Goal: Task Accomplishment & Management: Use online tool/utility

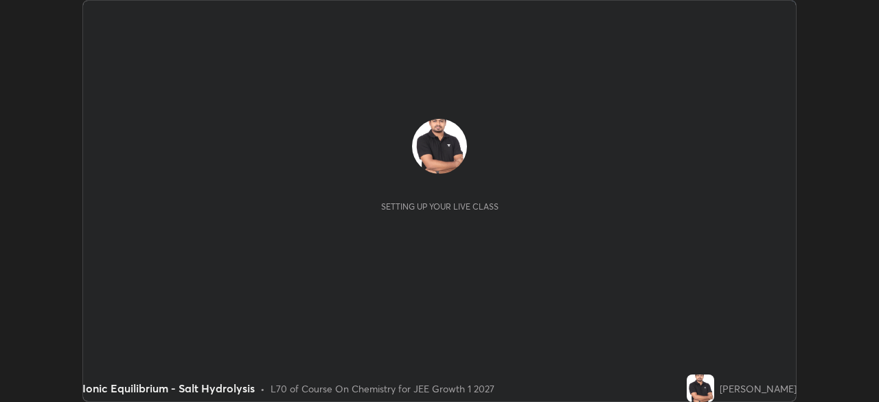
scroll to position [402, 879]
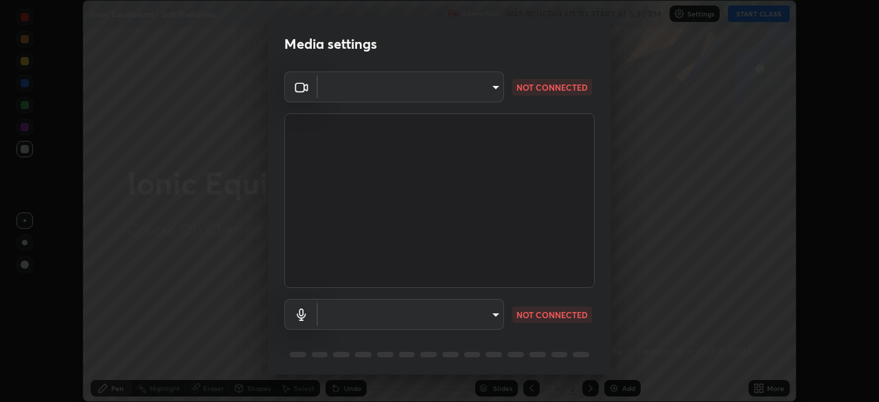
type input "a6c09d3532ea2fb43736101803286e867d47047993e392948129e064bf5450bd"
type input "73ca09633a3d9e8347a9a41d789b5ec9afc8030b31ef1b7a74efdaec9d8ef9b3"
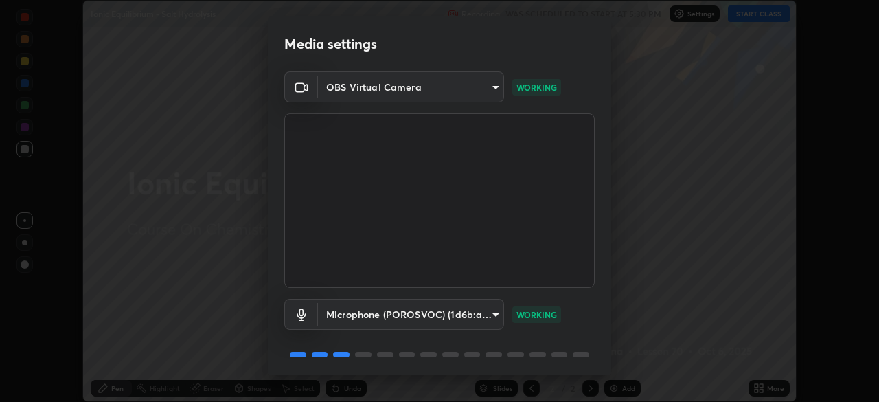
scroll to position [49, 0]
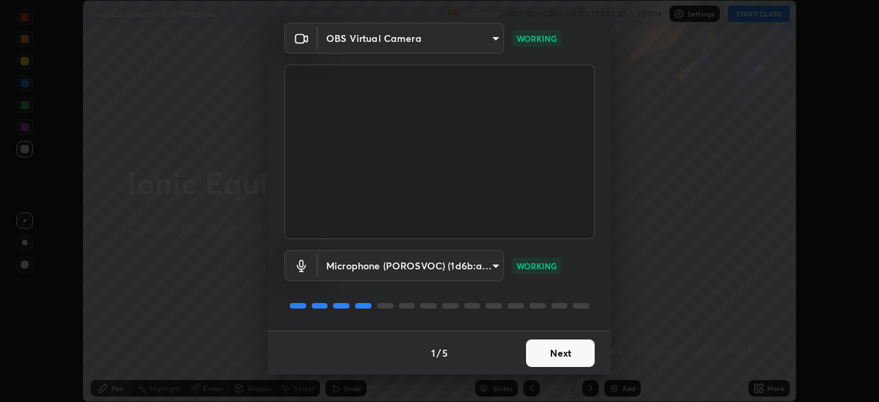
click at [559, 354] on button "Next" at bounding box center [560, 352] width 69 height 27
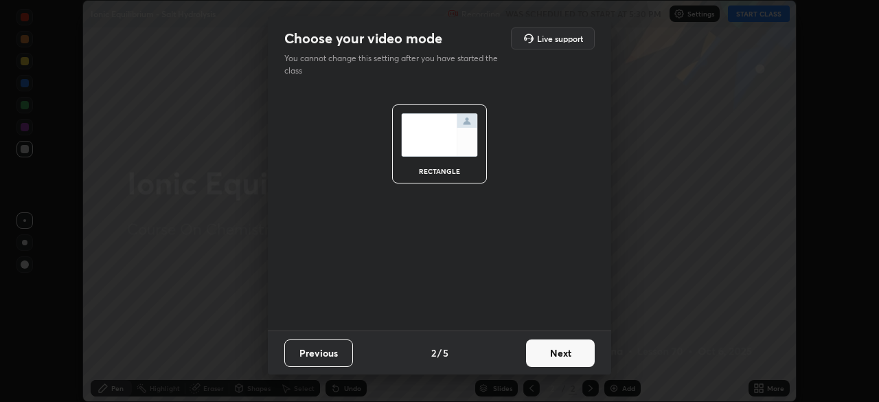
click at [563, 357] on button "Next" at bounding box center [560, 352] width 69 height 27
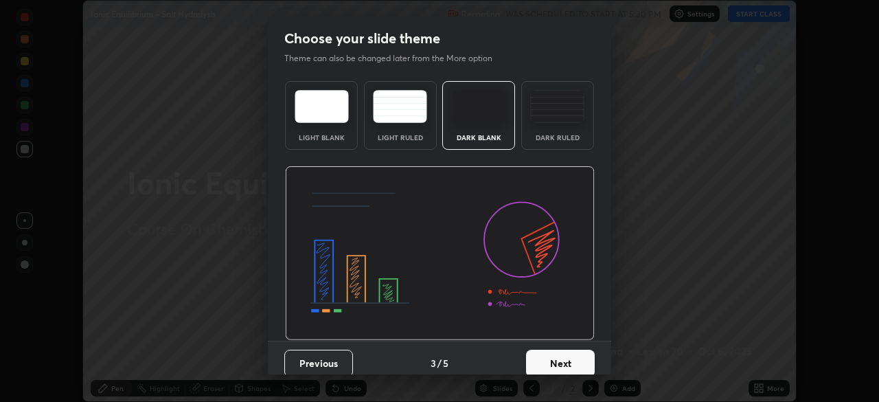
click at [567, 359] on button "Next" at bounding box center [560, 363] width 69 height 27
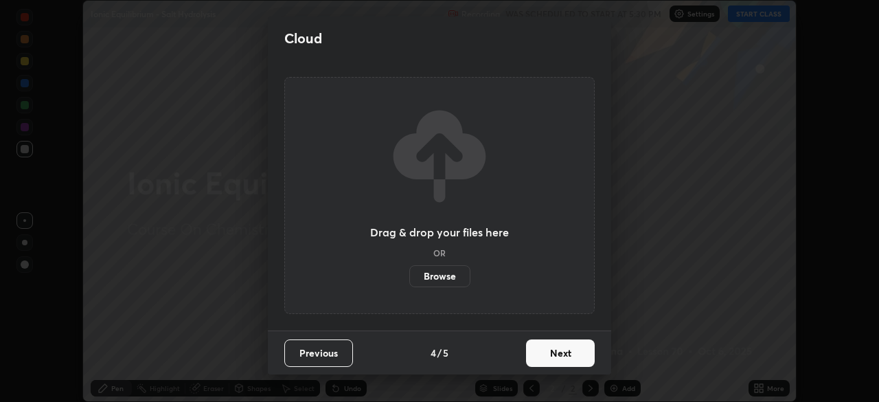
click at [567, 359] on button "Next" at bounding box center [560, 352] width 69 height 27
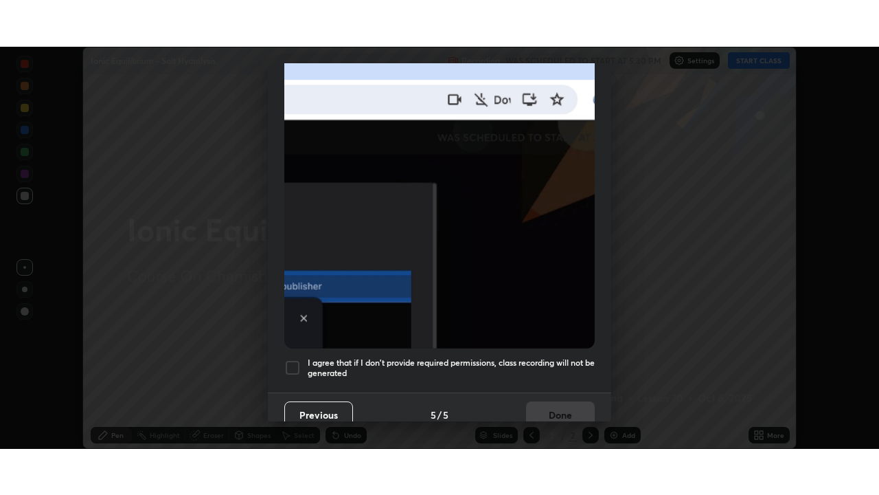
scroll to position [321, 0]
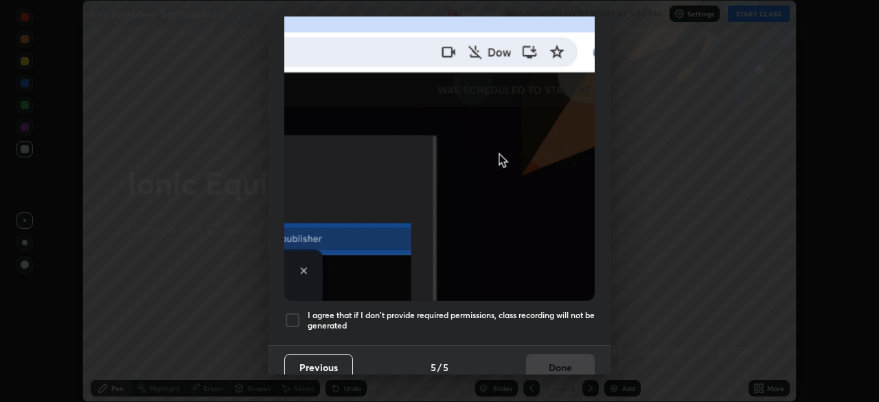
click at [291, 312] on div at bounding box center [292, 320] width 16 height 16
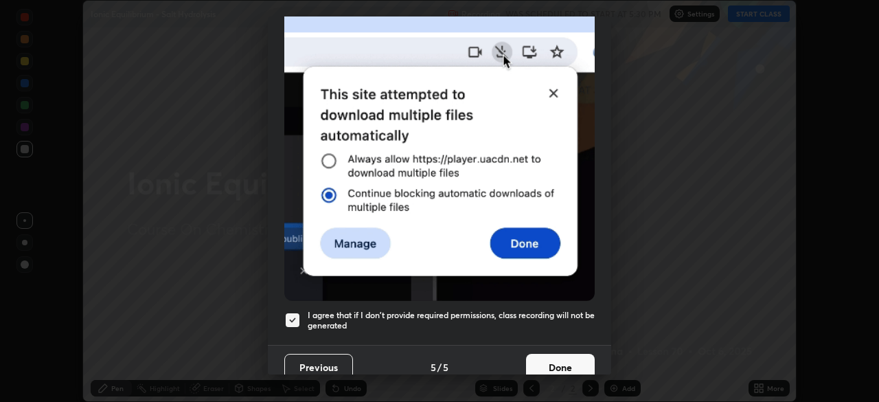
click at [558, 360] on button "Done" at bounding box center [560, 367] width 69 height 27
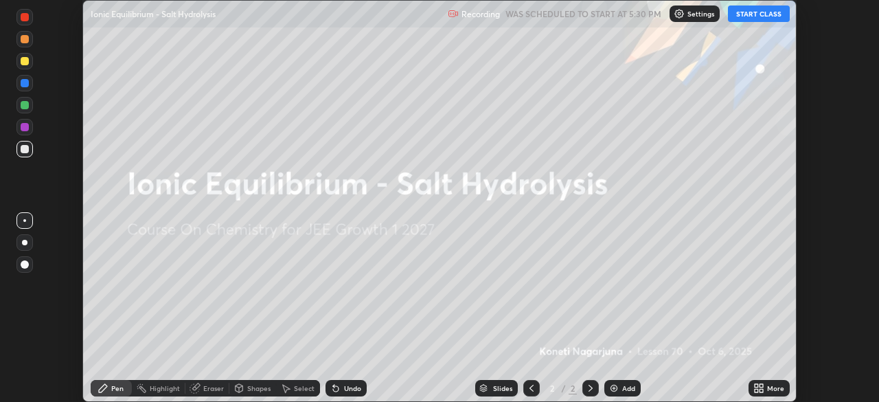
click at [760, 387] on icon at bounding box center [761, 385] width 3 height 3
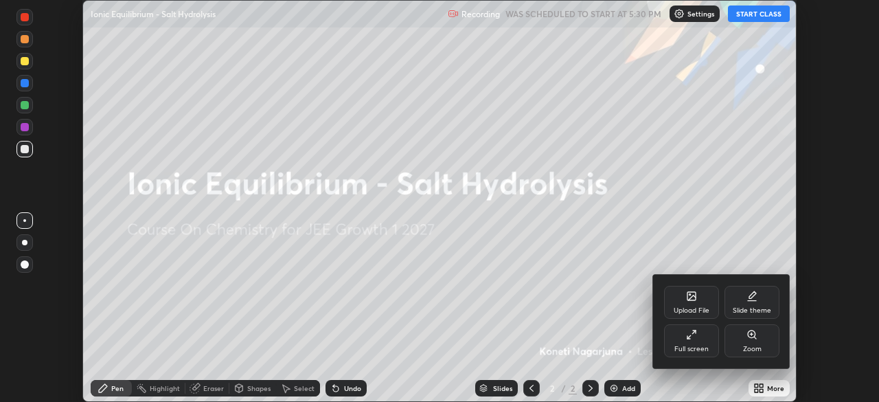
click at [688, 340] on div "Full screen" at bounding box center [691, 340] width 55 height 33
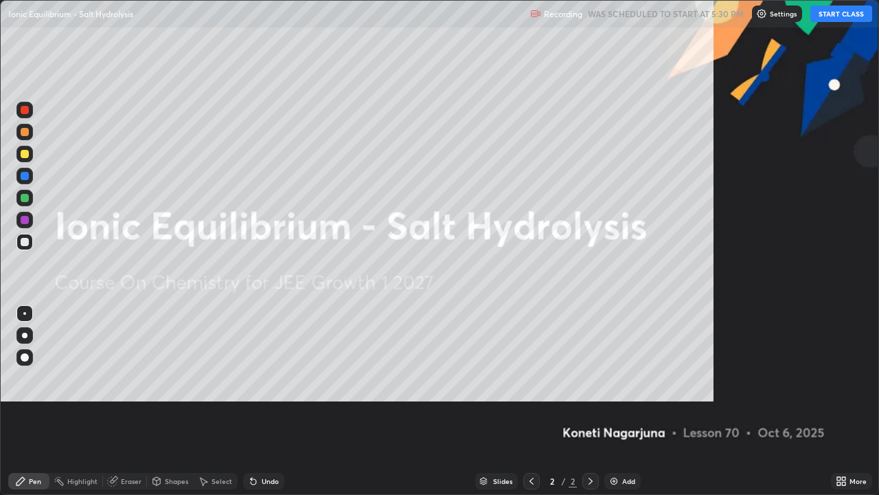
scroll to position [495, 879]
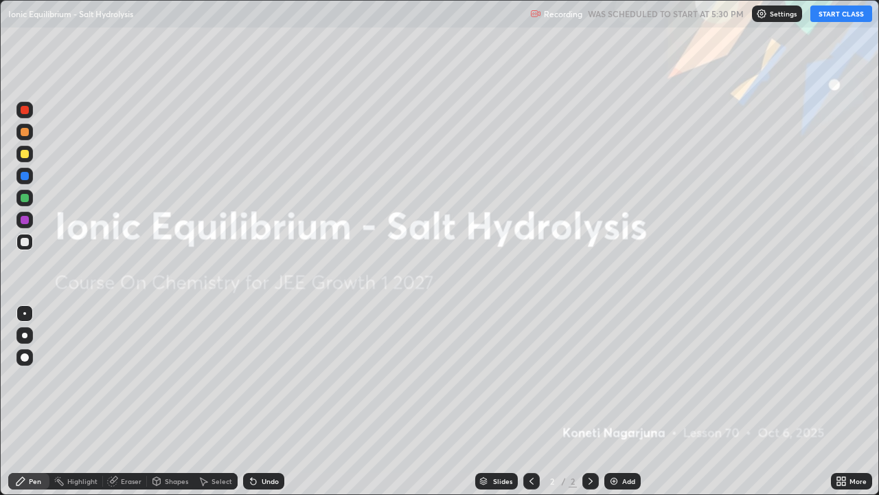
click at [833, 12] on button "START CLASS" at bounding box center [842, 13] width 62 height 16
click at [622, 401] on div "Add" at bounding box center [628, 480] width 13 height 7
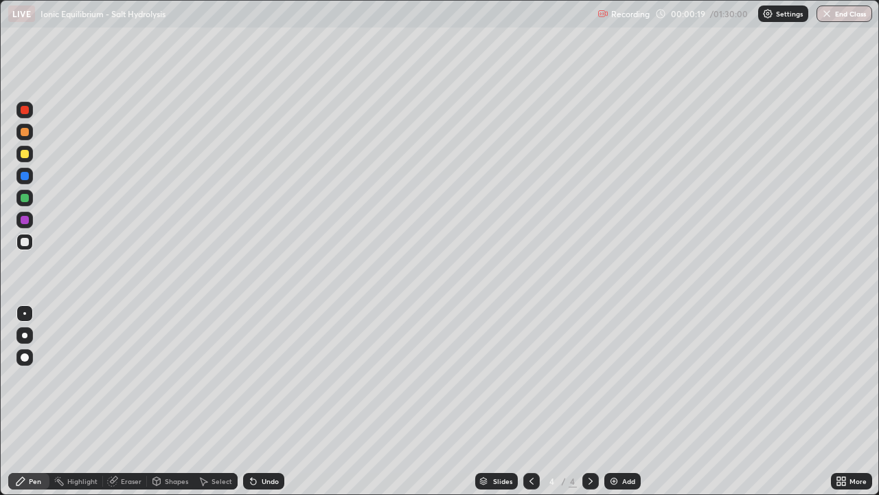
click at [618, 401] on div "Add" at bounding box center [623, 481] width 36 height 16
click at [616, 401] on img at bounding box center [614, 480] width 11 height 11
click at [614, 401] on img at bounding box center [614, 480] width 11 height 11
click at [616, 401] on img at bounding box center [614, 480] width 11 height 11
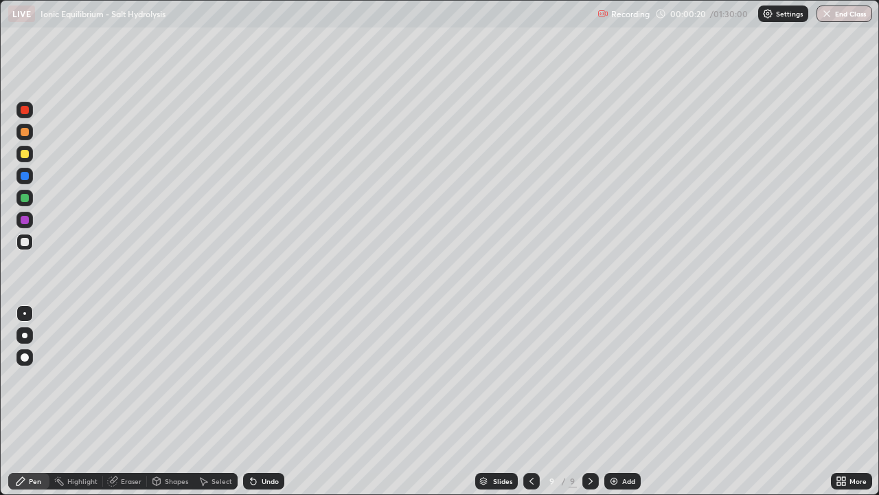
click at [616, 401] on img at bounding box center [614, 480] width 11 height 11
click at [617, 401] on img at bounding box center [614, 480] width 11 height 11
click at [528, 401] on icon at bounding box center [531, 480] width 11 height 11
click at [531, 401] on icon at bounding box center [531, 480] width 11 height 11
click at [530, 401] on icon at bounding box center [531, 480] width 11 height 11
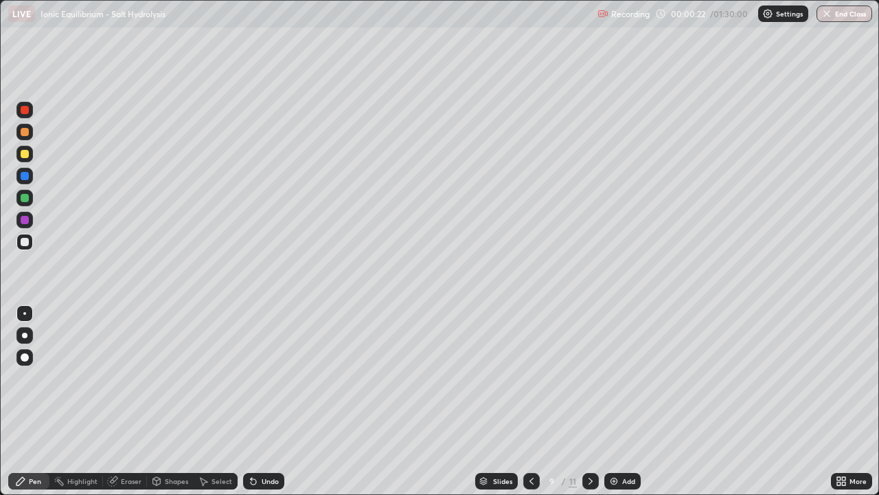
click at [536, 401] on div at bounding box center [531, 481] width 16 height 16
click at [535, 401] on icon at bounding box center [531, 480] width 11 height 11
click at [532, 401] on icon at bounding box center [531, 480] width 11 height 11
click at [531, 401] on icon at bounding box center [531, 480] width 11 height 11
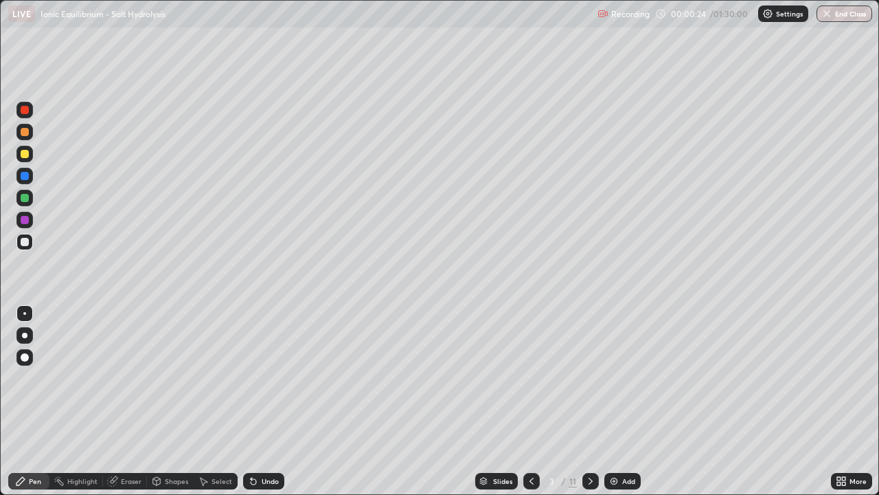
click at [530, 401] on icon at bounding box center [531, 480] width 11 height 11
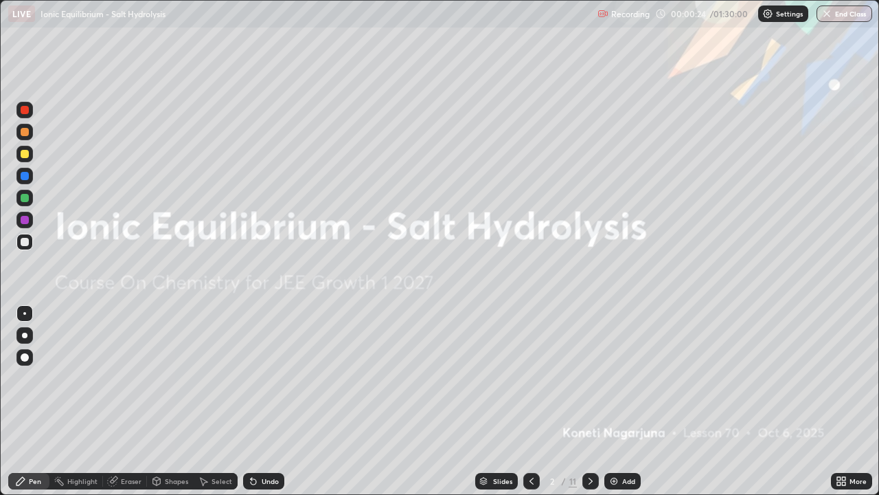
click at [530, 401] on icon at bounding box center [531, 480] width 11 height 11
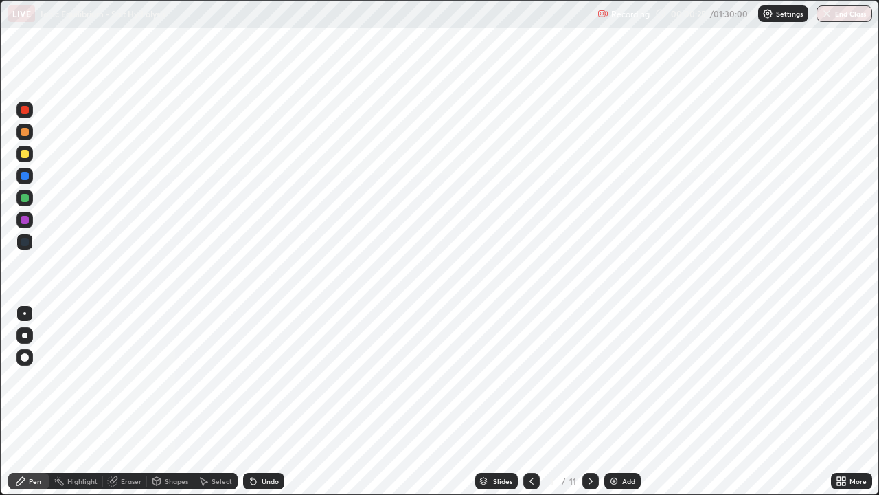
click at [588, 401] on icon at bounding box center [590, 480] width 11 height 11
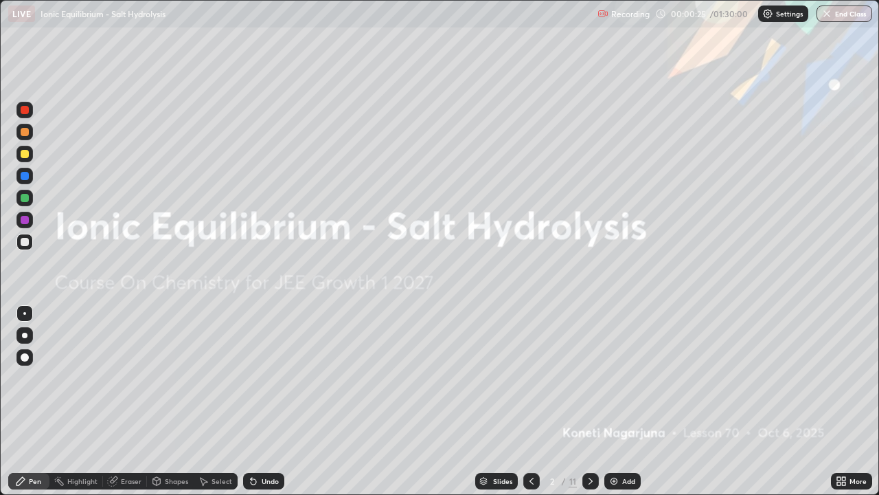
click at [587, 401] on icon at bounding box center [590, 480] width 11 height 11
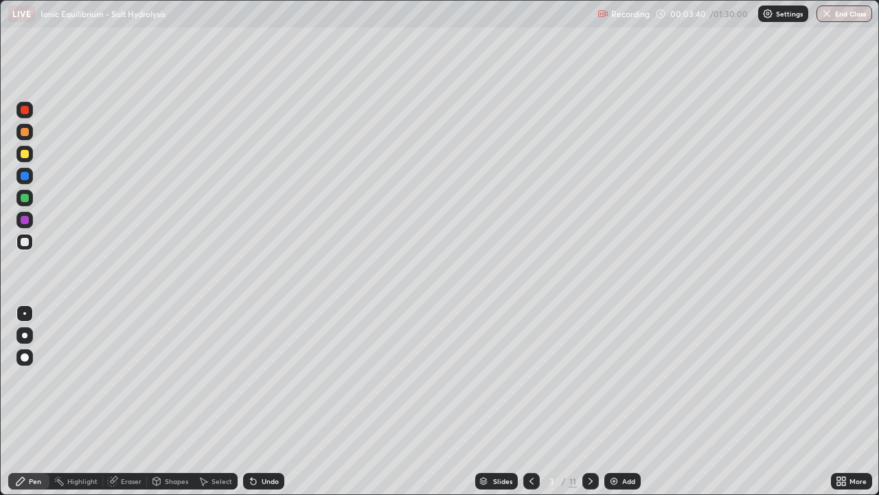
click at [27, 109] on div at bounding box center [25, 110] width 8 height 8
click at [23, 156] on div at bounding box center [25, 154] width 8 height 8
click at [23, 197] on div at bounding box center [25, 198] width 8 height 8
click at [25, 244] on div at bounding box center [25, 242] width 8 height 8
click at [22, 155] on div at bounding box center [25, 154] width 8 height 8
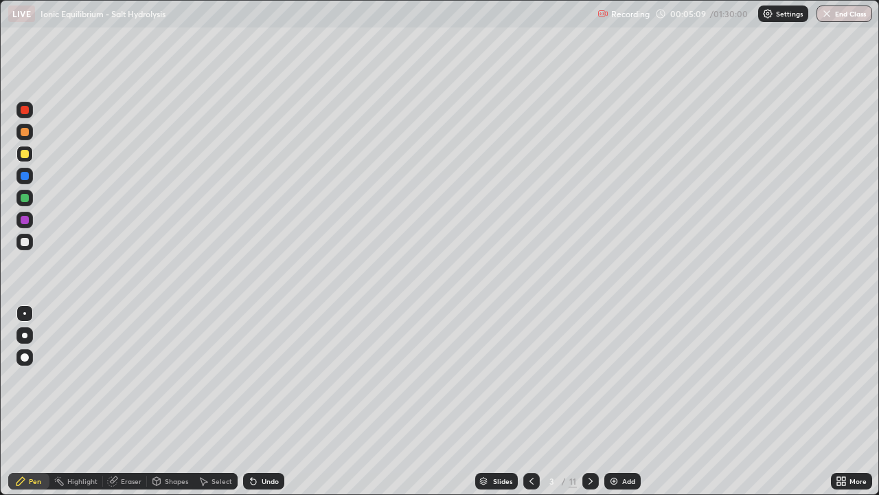
click at [254, 401] on icon at bounding box center [253, 481] width 5 height 5
click at [256, 401] on icon at bounding box center [253, 480] width 11 height 11
click at [257, 401] on icon at bounding box center [253, 480] width 11 height 11
click at [258, 401] on div "Undo" at bounding box center [263, 481] width 41 height 16
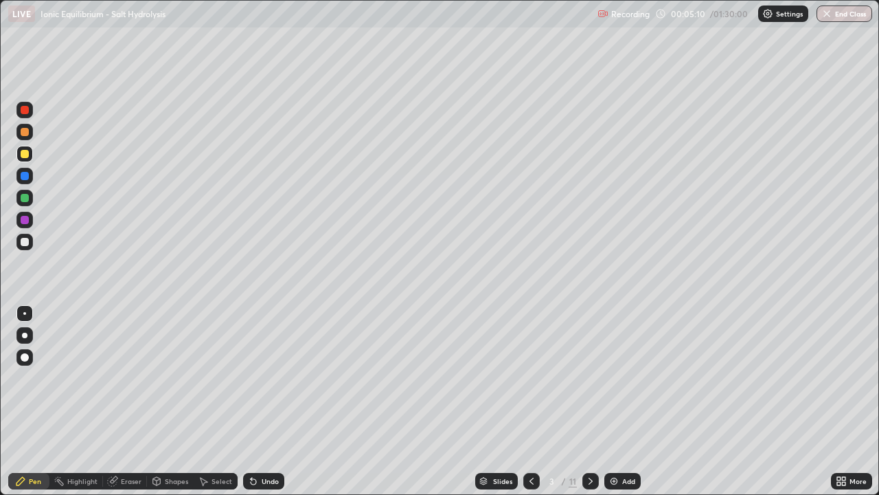
click at [258, 401] on div "Undo" at bounding box center [263, 481] width 41 height 16
click at [259, 401] on div "Undo" at bounding box center [263, 481] width 41 height 16
click at [27, 199] on div at bounding box center [25, 198] width 8 height 8
click at [254, 401] on icon at bounding box center [253, 480] width 11 height 11
click at [251, 401] on icon at bounding box center [253, 481] width 5 height 5
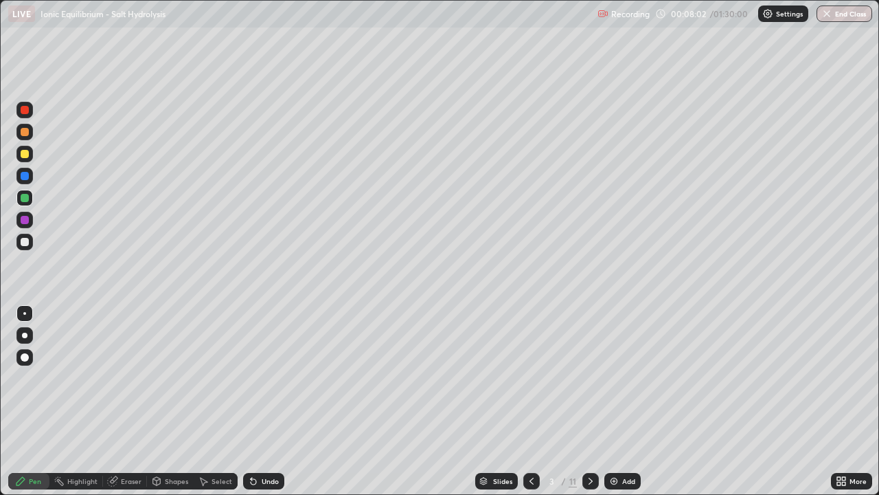
click at [253, 401] on icon at bounding box center [253, 481] width 5 height 5
click at [25, 220] on div at bounding box center [25, 220] width 8 height 8
click at [591, 401] on icon at bounding box center [590, 480] width 11 height 11
click at [23, 157] on div at bounding box center [25, 154] width 8 height 8
click at [23, 111] on div at bounding box center [25, 110] width 8 height 8
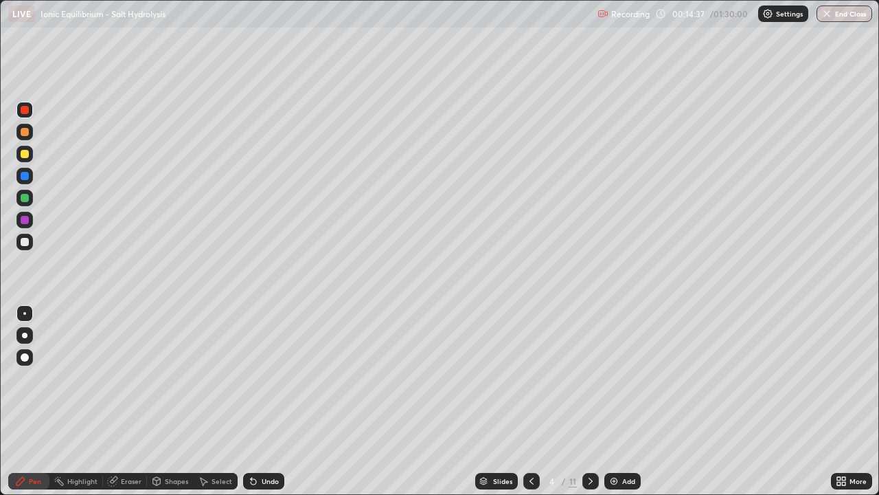
click at [26, 111] on div at bounding box center [25, 110] width 8 height 8
click at [23, 196] on div at bounding box center [25, 198] width 8 height 8
click at [21, 223] on div at bounding box center [24, 220] width 16 height 16
click at [271, 401] on div "Undo" at bounding box center [270, 480] width 17 height 7
click at [22, 241] on div at bounding box center [25, 242] width 8 height 8
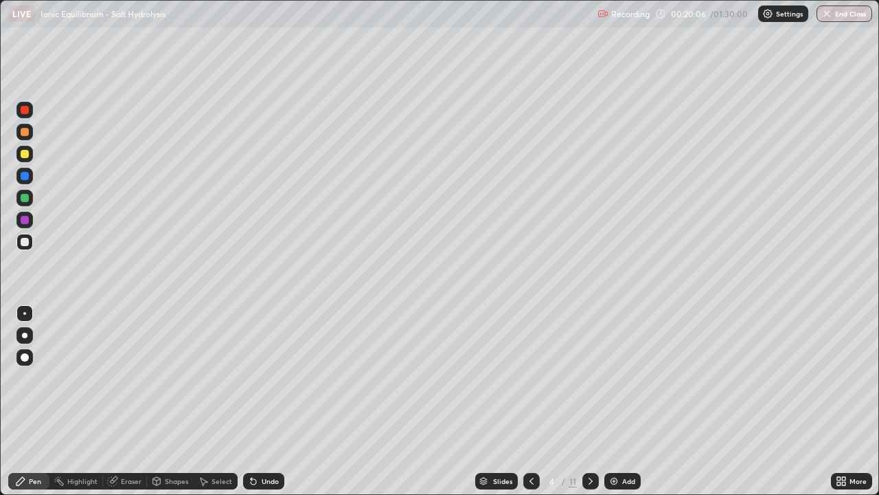
click at [250, 401] on icon at bounding box center [253, 480] width 11 height 11
click at [589, 401] on icon at bounding box center [590, 480] width 11 height 11
click at [26, 109] on div at bounding box center [25, 110] width 8 height 8
click at [24, 155] on div at bounding box center [25, 154] width 8 height 8
click at [262, 401] on div "Undo" at bounding box center [270, 480] width 17 height 7
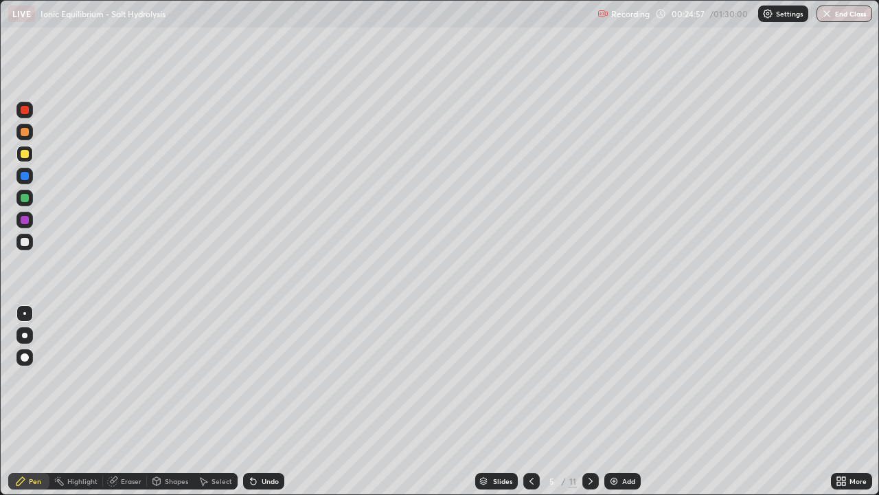
click at [23, 177] on div at bounding box center [25, 176] width 8 height 8
click at [24, 219] on div at bounding box center [25, 220] width 8 height 8
click at [21, 173] on div at bounding box center [25, 176] width 8 height 8
click at [23, 196] on div at bounding box center [25, 198] width 8 height 8
click at [266, 401] on div "Undo" at bounding box center [270, 480] width 17 height 7
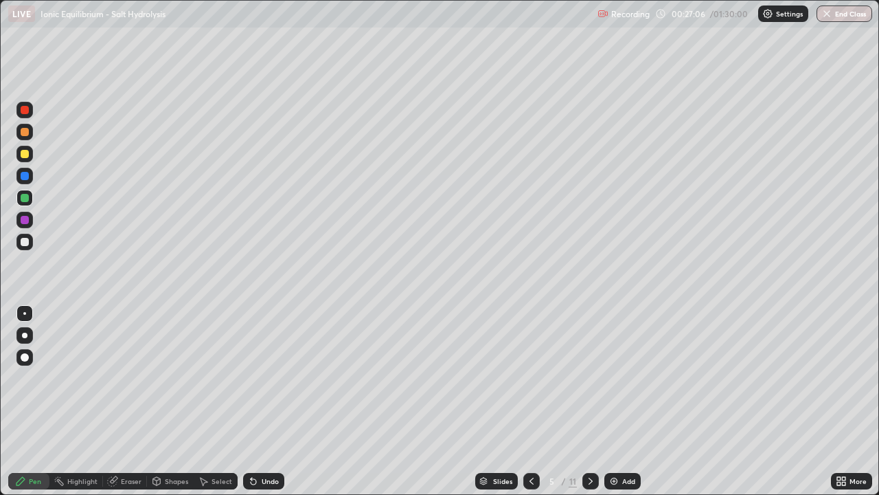
click at [262, 401] on div "Undo" at bounding box center [270, 480] width 17 height 7
click at [25, 221] on div at bounding box center [25, 220] width 8 height 8
click at [590, 401] on icon at bounding box center [590, 480] width 11 height 11
click at [25, 178] on div at bounding box center [25, 176] width 8 height 8
click at [23, 223] on div at bounding box center [25, 220] width 8 height 8
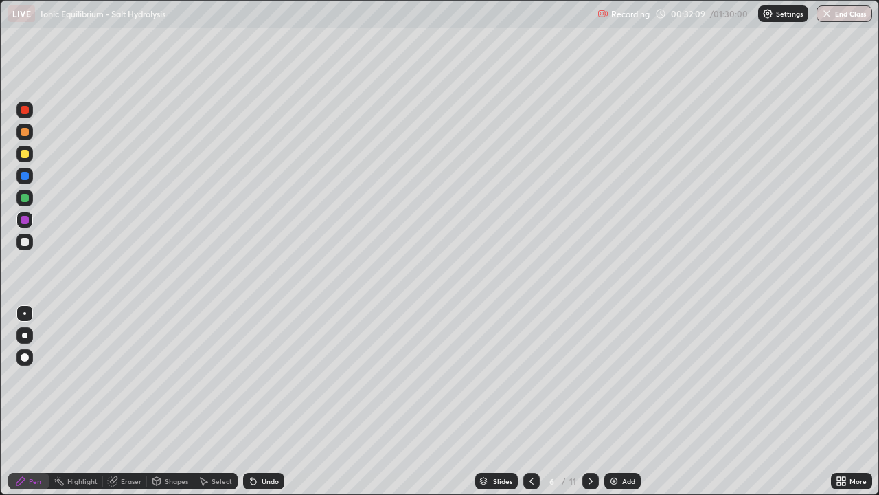
click at [256, 401] on icon at bounding box center [253, 480] width 11 height 11
click at [258, 401] on div "Undo" at bounding box center [263, 481] width 41 height 16
click at [257, 401] on div "Undo" at bounding box center [263, 481] width 41 height 16
click at [19, 201] on div at bounding box center [24, 198] width 16 height 16
click at [265, 401] on div "Undo" at bounding box center [270, 480] width 17 height 7
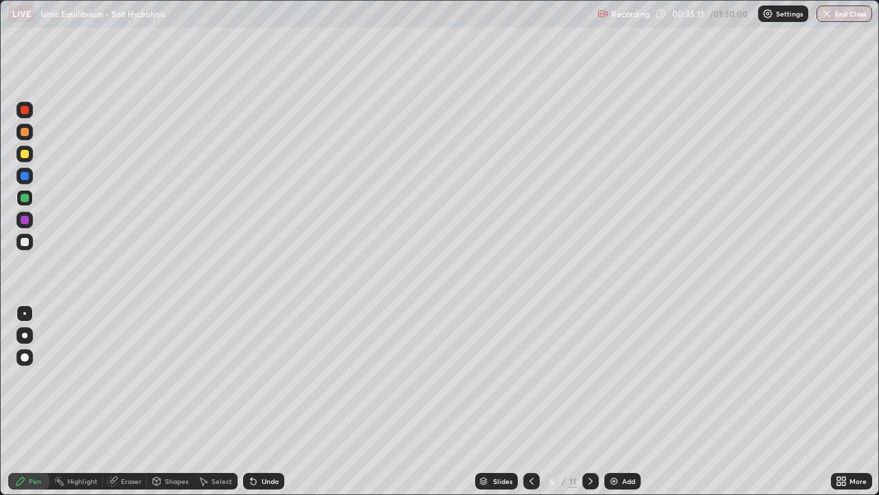
click at [266, 401] on div "Undo" at bounding box center [263, 481] width 41 height 16
click at [266, 401] on div "Undo" at bounding box center [270, 480] width 17 height 7
click at [261, 401] on div "Undo" at bounding box center [263, 481] width 41 height 16
click at [589, 401] on icon at bounding box center [590, 480] width 11 height 11
click at [27, 200] on div at bounding box center [25, 198] width 8 height 8
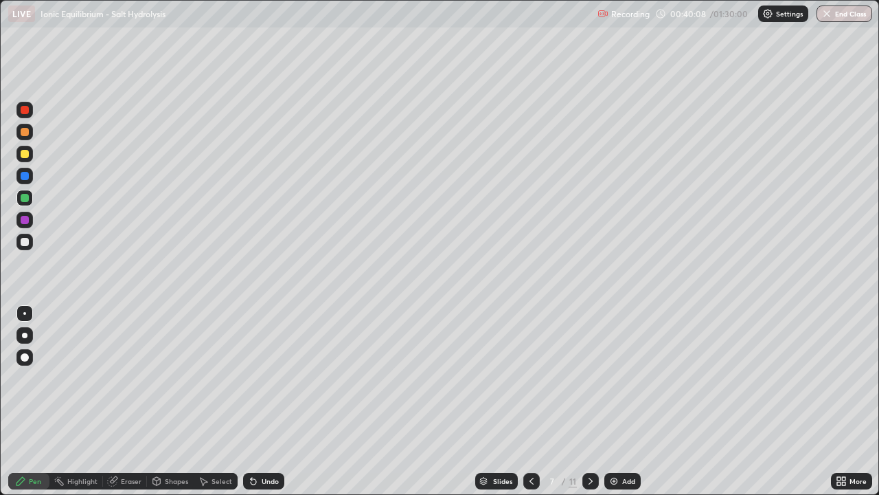
click at [262, 401] on div "Undo" at bounding box center [270, 480] width 17 height 7
click at [266, 401] on div "Undo" at bounding box center [270, 480] width 17 height 7
click at [267, 401] on div "Undo" at bounding box center [270, 480] width 17 height 7
click at [23, 111] on div at bounding box center [25, 110] width 8 height 8
click at [22, 133] on div at bounding box center [25, 132] width 8 height 8
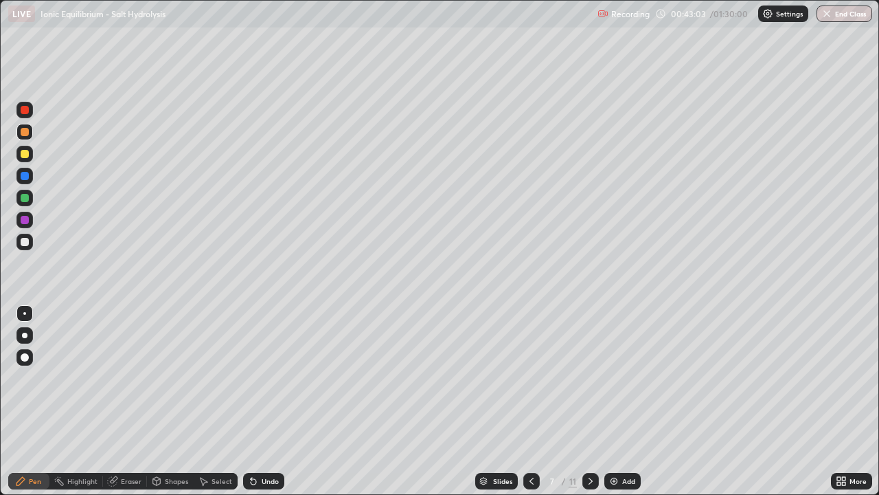
click at [26, 218] on div at bounding box center [25, 220] width 8 height 8
click at [256, 401] on icon at bounding box center [253, 480] width 11 height 11
click at [258, 401] on div "Undo" at bounding box center [263, 481] width 41 height 16
click at [256, 401] on icon at bounding box center [253, 480] width 11 height 11
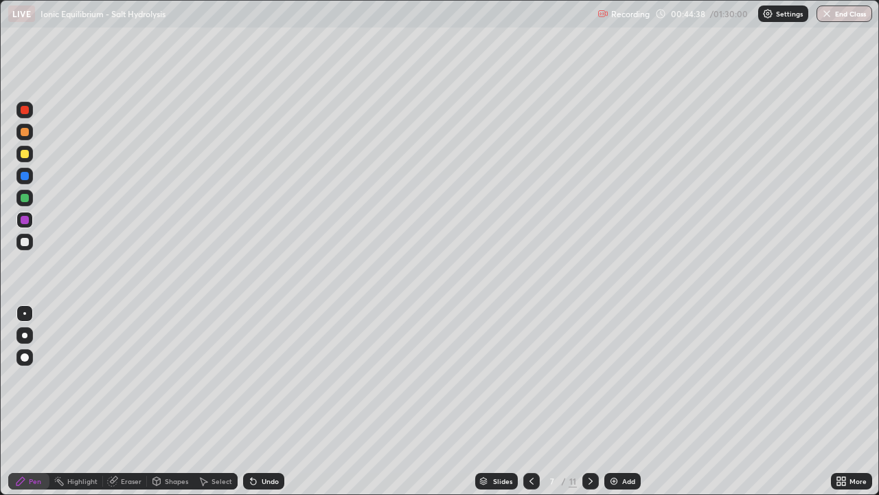
click at [256, 401] on icon at bounding box center [253, 480] width 11 height 11
click at [254, 401] on icon at bounding box center [253, 480] width 11 height 11
click at [262, 401] on div "Undo" at bounding box center [270, 480] width 17 height 7
click at [613, 401] on img at bounding box center [614, 480] width 11 height 11
click at [25, 197] on div at bounding box center [25, 198] width 8 height 8
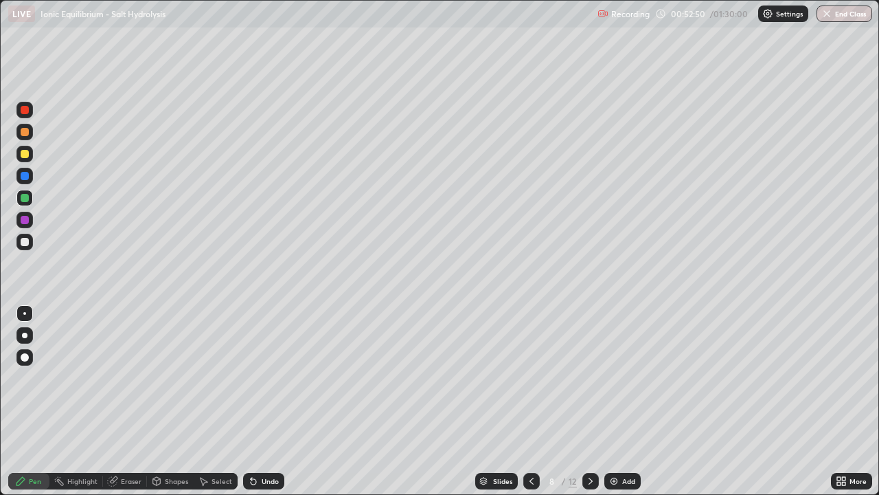
click at [24, 219] on div at bounding box center [25, 220] width 8 height 8
click at [22, 242] on div at bounding box center [25, 242] width 8 height 8
click at [23, 197] on div at bounding box center [25, 198] width 8 height 8
click at [253, 401] on icon at bounding box center [253, 480] width 11 height 11
click at [250, 401] on icon at bounding box center [253, 480] width 11 height 11
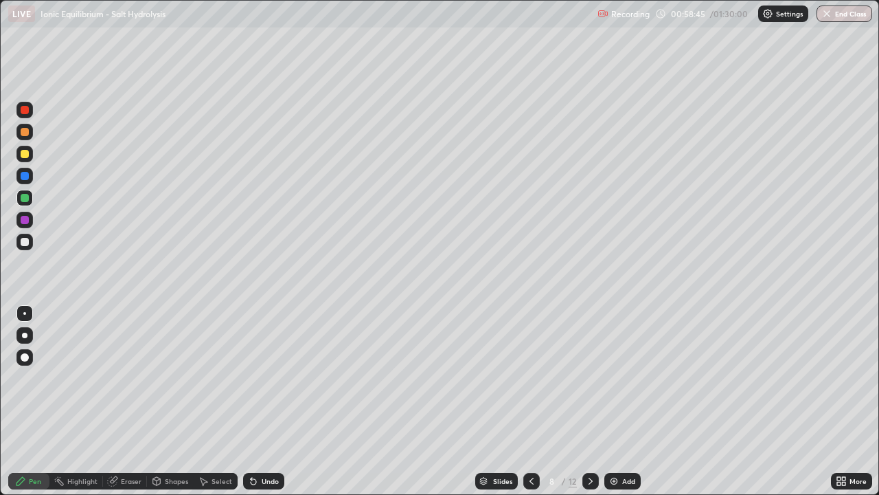
click at [248, 401] on icon at bounding box center [253, 480] width 11 height 11
click at [589, 401] on icon at bounding box center [590, 480] width 11 height 11
click at [26, 133] on div at bounding box center [25, 132] width 8 height 8
click at [530, 401] on icon at bounding box center [531, 480] width 11 height 11
click at [589, 401] on icon at bounding box center [590, 480] width 11 height 11
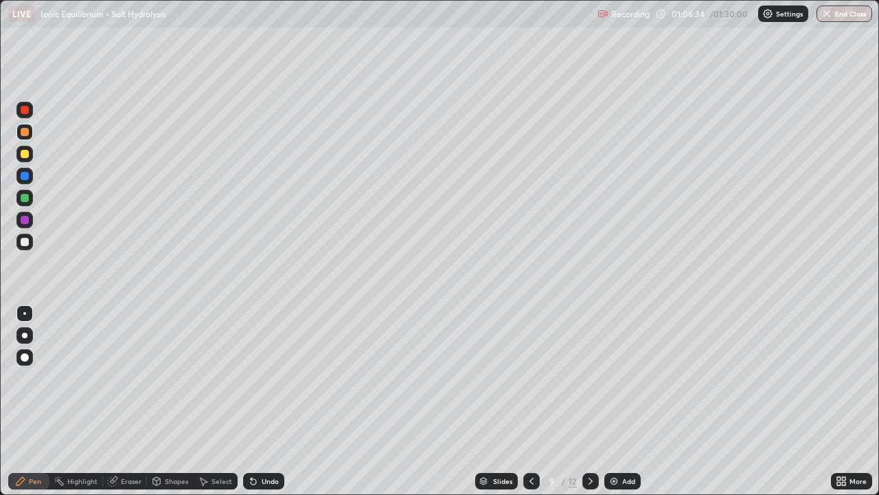
click at [537, 401] on div at bounding box center [531, 481] width 16 height 16
click at [595, 401] on div at bounding box center [591, 481] width 16 height 16
click at [591, 401] on icon at bounding box center [590, 480] width 11 height 11
click at [530, 401] on icon at bounding box center [531, 480] width 11 height 11
click at [22, 221] on div at bounding box center [25, 220] width 8 height 8
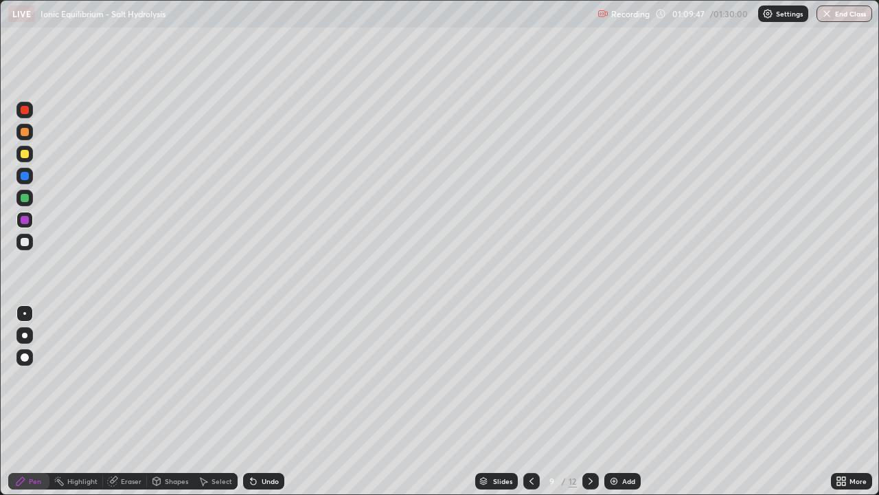
click at [587, 401] on icon at bounding box center [590, 480] width 11 height 11
click at [25, 111] on div at bounding box center [25, 110] width 8 height 8
click at [269, 401] on div "Undo" at bounding box center [270, 480] width 17 height 7
click at [268, 401] on div "Undo" at bounding box center [263, 481] width 41 height 16
click at [269, 401] on div "Undo" at bounding box center [263, 481] width 41 height 16
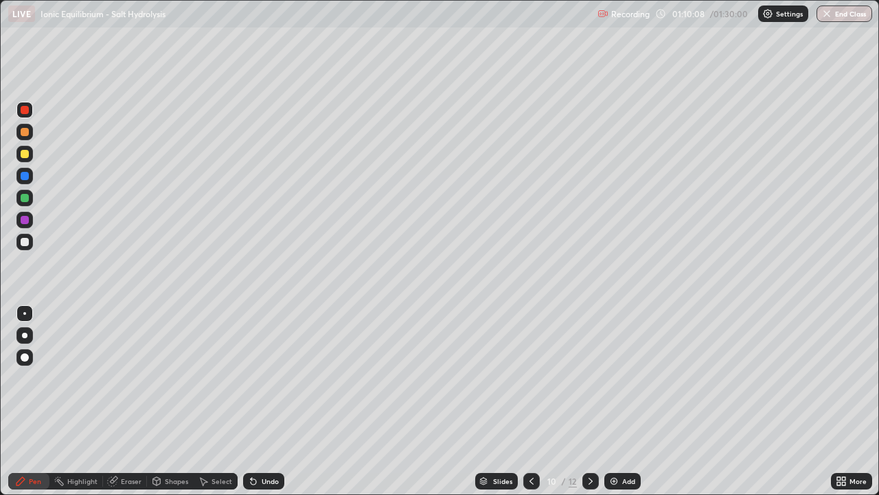
click at [267, 401] on div "Undo" at bounding box center [270, 480] width 17 height 7
click at [267, 401] on div "Undo" at bounding box center [263, 481] width 41 height 16
click at [262, 401] on div "Undo" at bounding box center [270, 480] width 17 height 7
click at [259, 401] on div "Undo" at bounding box center [263, 481] width 41 height 16
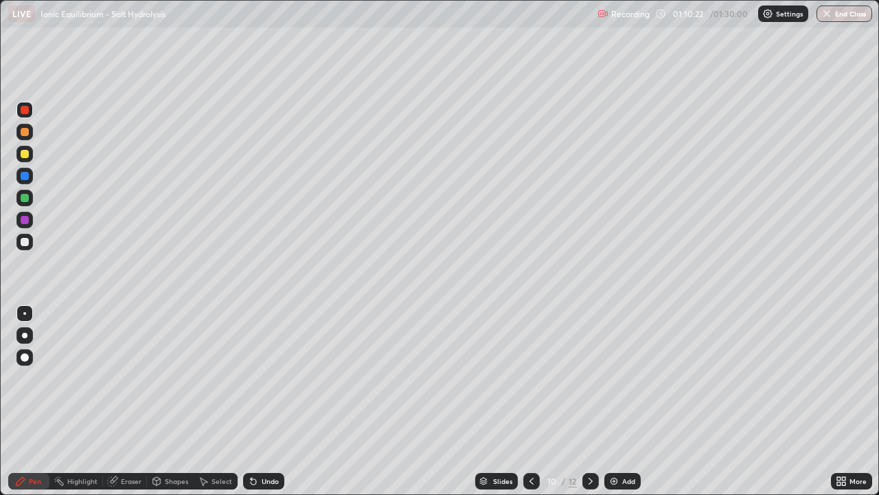
click at [258, 401] on div "Undo" at bounding box center [263, 481] width 41 height 16
click at [257, 401] on div "Undo" at bounding box center [263, 481] width 41 height 16
click at [256, 401] on icon at bounding box center [253, 480] width 11 height 11
click at [257, 401] on div "Undo" at bounding box center [263, 481] width 41 height 16
click at [251, 401] on icon at bounding box center [253, 481] width 5 height 5
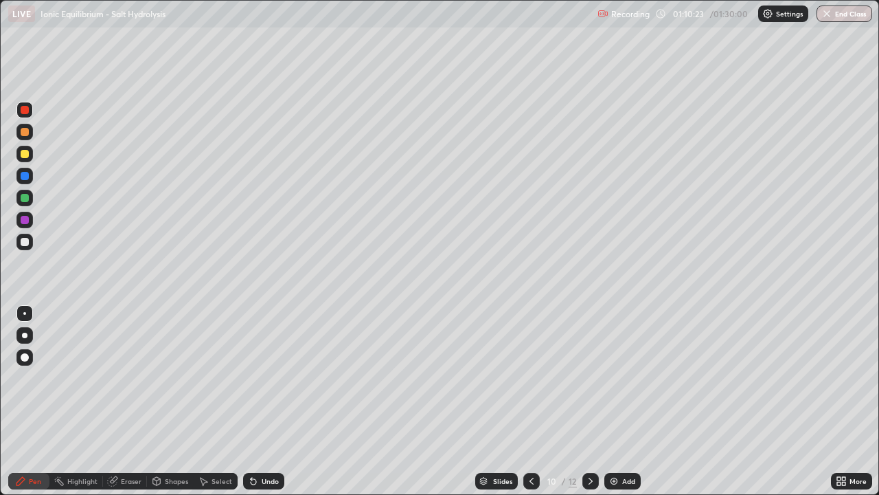
click at [251, 401] on icon at bounding box center [253, 481] width 5 height 5
click at [27, 110] on div at bounding box center [25, 110] width 8 height 8
click at [22, 155] on div at bounding box center [25, 154] width 8 height 8
click at [23, 243] on div at bounding box center [25, 242] width 8 height 8
click at [21, 219] on div at bounding box center [25, 220] width 8 height 8
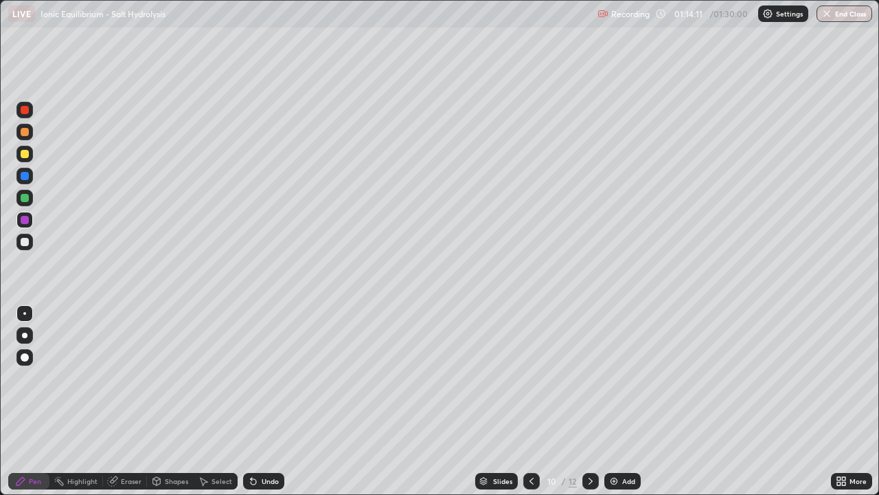
click at [22, 196] on div at bounding box center [25, 198] width 8 height 8
click at [127, 401] on div "Eraser" at bounding box center [131, 480] width 21 height 7
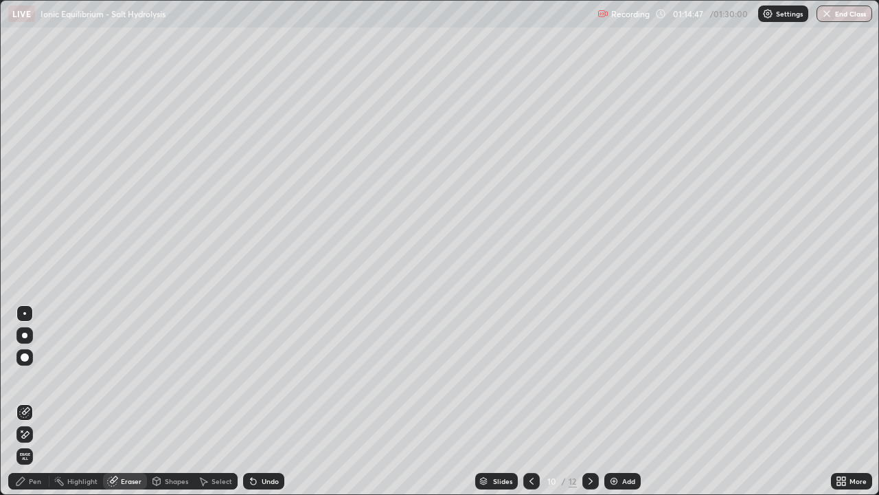
click at [34, 401] on div "Pen" at bounding box center [28, 481] width 41 height 16
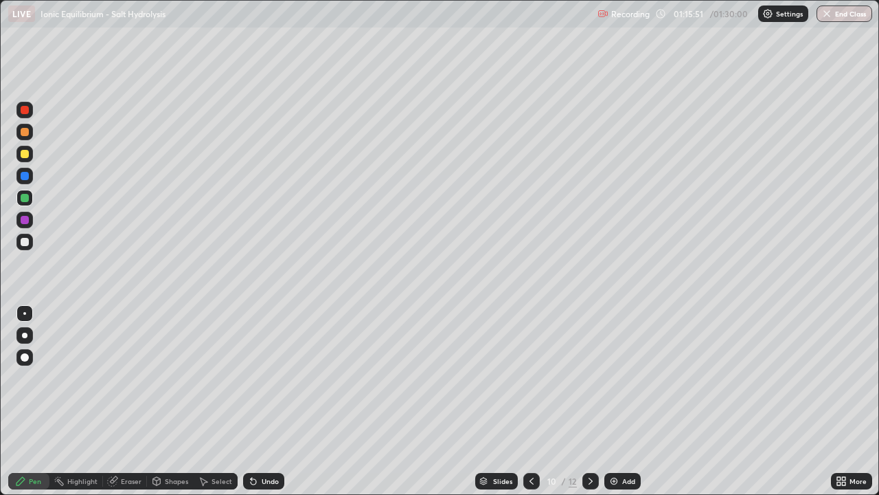
click at [264, 401] on div "Undo" at bounding box center [270, 480] width 17 height 7
click at [274, 401] on div "Undo" at bounding box center [270, 480] width 17 height 7
click at [273, 401] on div "Undo" at bounding box center [270, 480] width 17 height 7
click at [23, 221] on div at bounding box center [25, 220] width 8 height 8
click at [23, 197] on div at bounding box center [25, 198] width 8 height 8
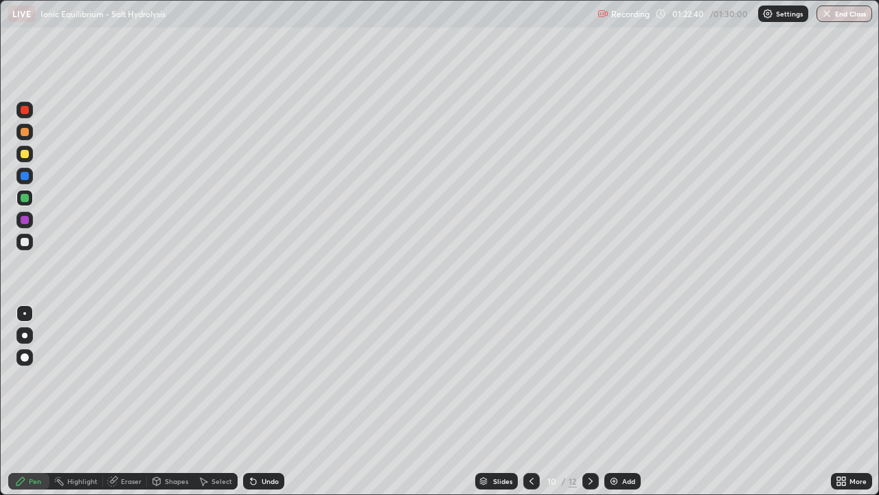
click at [589, 401] on icon at bounding box center [590, 480] width 11 height 11
click at [27, 111] on div at bounding box center [25, 110] width 8 height 8
click at [256, 401] on icon at bounding box center [253, 480] width 11 height 11
click at [19, 132] on div at bounding box center [24, 132] width 16 height 16
click at [21, 194] on div at bounding box center [25, 198] width 8 height 8
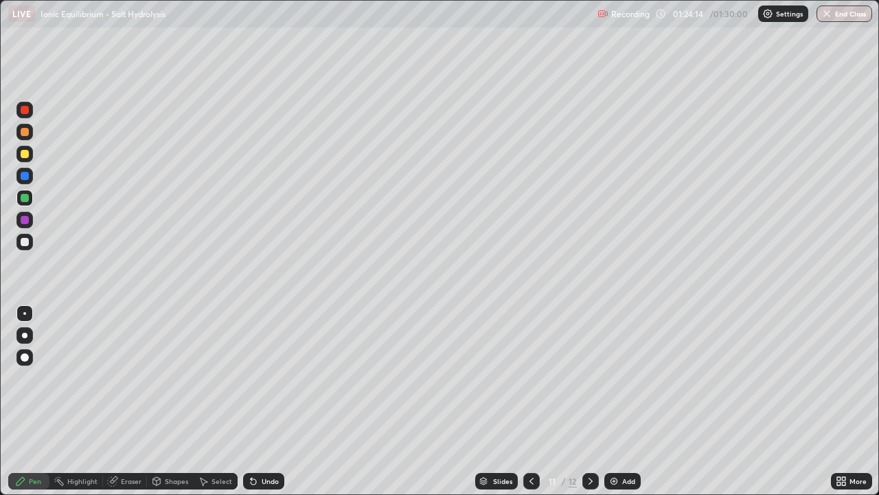
click at [271, 401] on div "Undo" at bounding box center [270, 480] width 17 height 7
click at [269, 401] on div "Undo" at bounding box center [263, 481] width 41 height 16
click at [268, 401] on div "Undo" at bounding box center [263, 481] width 41 height 16
click at [266, 401] on div "Undo" at bounding box center [263, 481] width 41 height 16
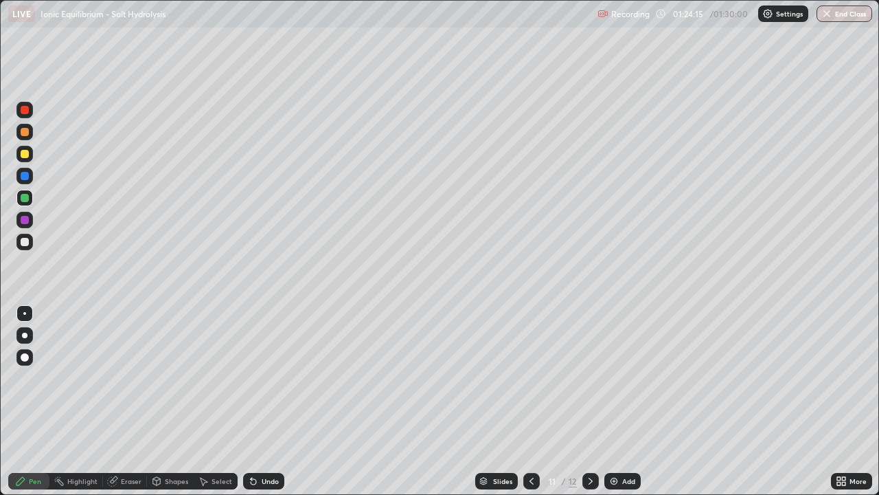
click at [266, 401] on div "Undo" at bounding box center [263, 481] width 41 height 16
click at [19, 219] on div at bounding box center [24, 220] width 16 height 16
click at [26, 199] on div at bounding box center [25, 198] width 8 height 8
click at [27, 239] on div at bounding box center [25, 242] width 8 height 8
click at [263, 401] on div "Undo" at bounding box center [270, 480] width 17 height 7
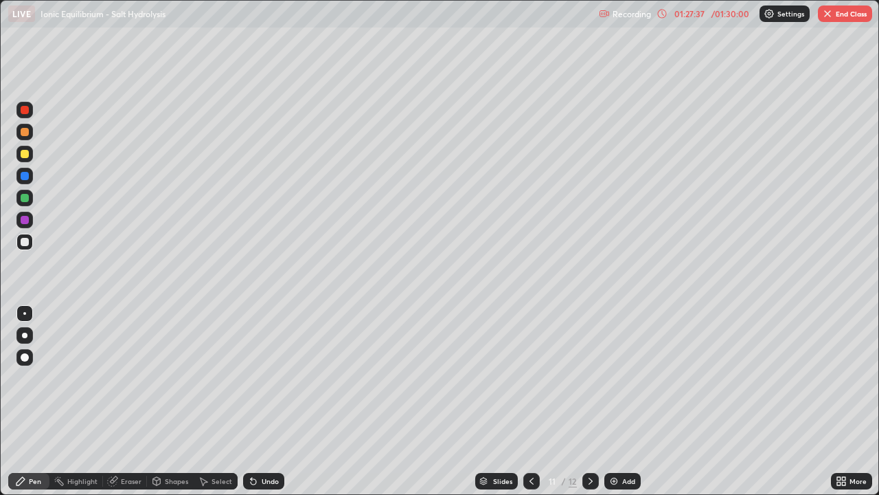
click at [277, 401] on div "Undo" at bounding box center [263, 481] width 41 height 16
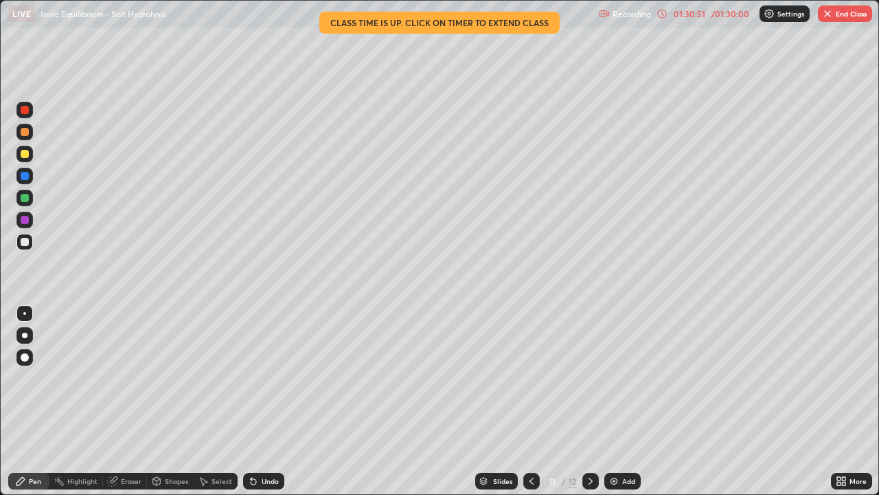
click at [589, 401] on div at bounding box center [591, 481] width 16 height 16
click at [529, 401] on icon at bounding box center [531, 480] width 11 height 11
click at [853, 15] on button "End Class" at bounding box center [845, 13] width 54 height 16
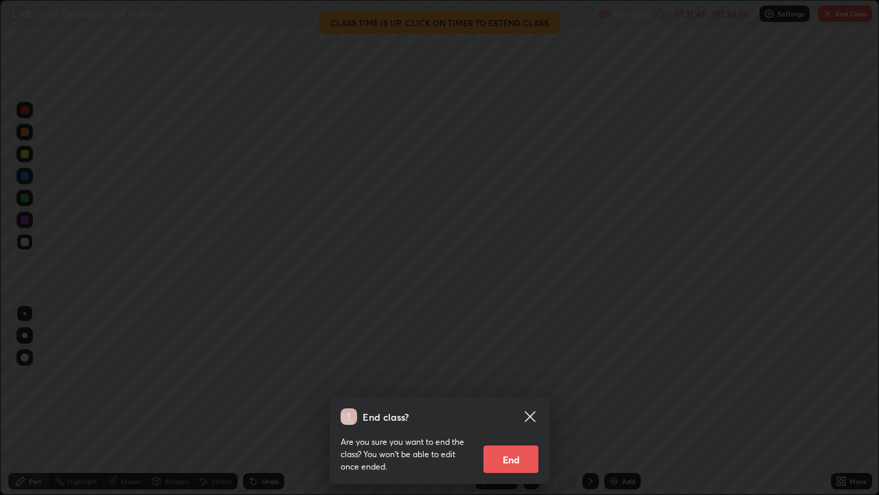
click at [519, 401] on button "End" at bounding box center [511, 458] width 55 height 27
